Goal: Task Accomplishment & Management: Use online tool/utility

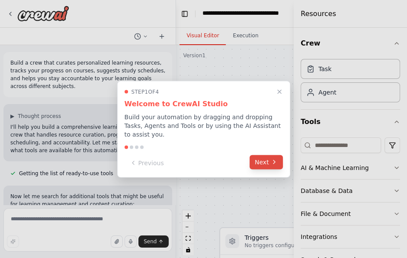
click at [256, 162] on button "Next" at bounding box center [266, 162] width 33 height 14
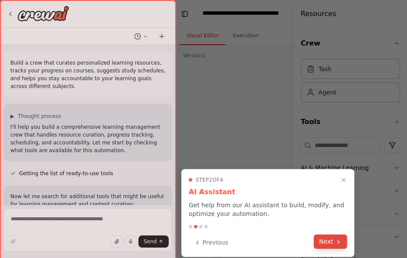
click at [324, 242] on button "Next" at bounding box center [330, 241] width 33 height 14
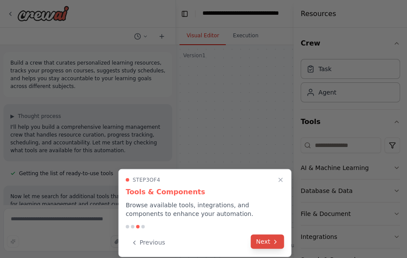
click at [262, 237] on button "Next" at bounding box center [267, 241] width 33 height 14
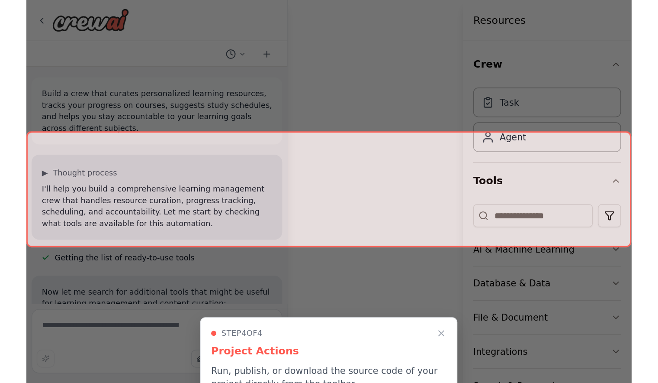
scroll to position [1254, 0]
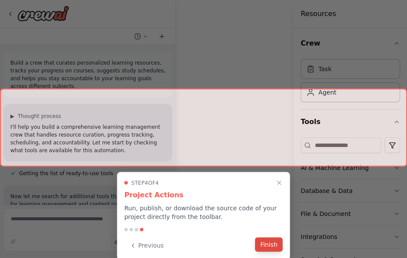
click at [268, 242] on button "Finish" at bounding box center [269, 244] width 28 height 14
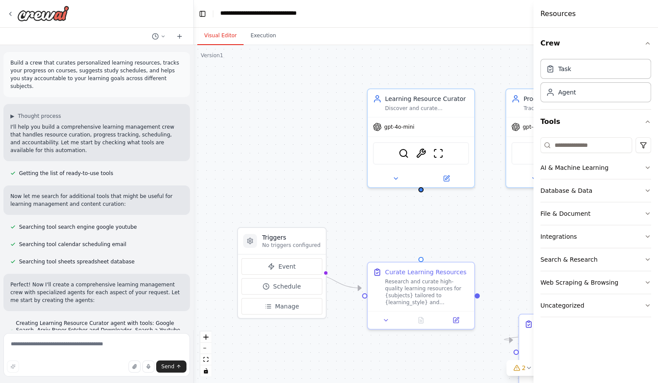
drag, startPoint x: 658, startPoint y: 265, endPoint x: 656, endPoint y: 187, distance: 78.4
click at [656, 187] on div "Version 1 Show Tools Hide Agents .deletable-edge-delete-btn { width: 20px; heig…" at bounding box center [523, 214] width 658 height 338
click at [541, 102] on div "Agent" at bounding box center [596, 92] width 111 height 20
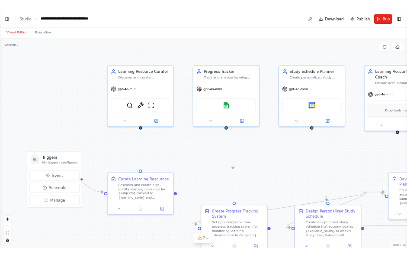
scroll to position [1347, 0]
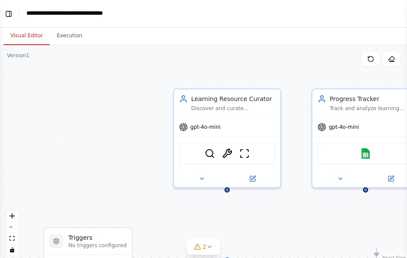
scroll to position [1347, 0]
click at [0, 0] on link "Studio" at bounding box center [0, 0] width 0 height 0
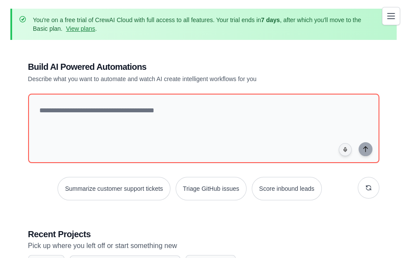
click at [355, 79] on div "Build AI Powered Automations Describe what you want to automate and watch AI cr…" at bounding box center [203, 72] width 351 height 23
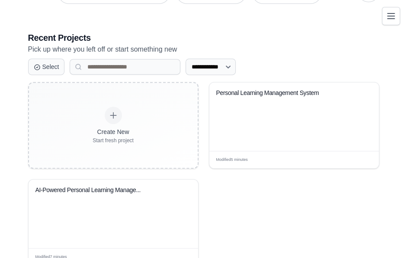
scroll to position [203, 0]
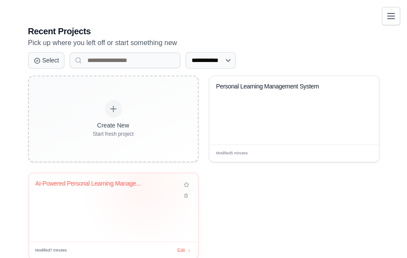
click at [144, 185] on div "AI-Powered Personal Learning Manage..." at bounding box center [106, 184] width 143 height 8
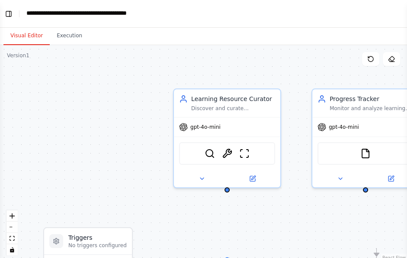
scroll to position [1148, 0]
